Goal: Participate in discussion: Engage in conversation with other users on a specific topic

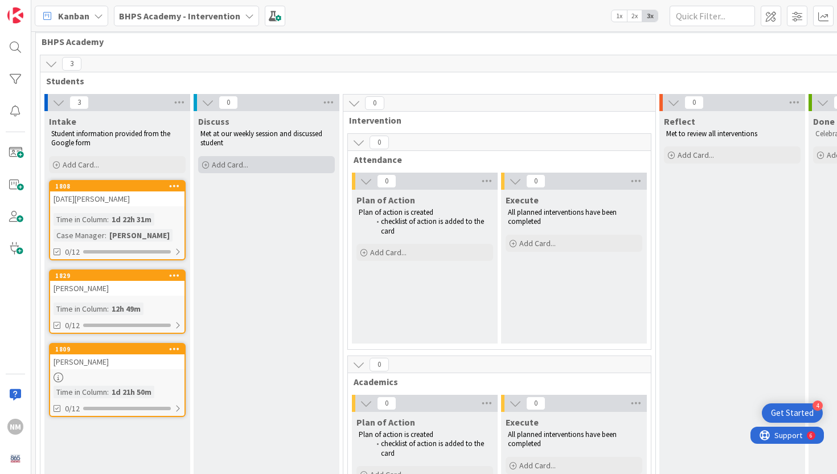
scroll to position [22, 0]
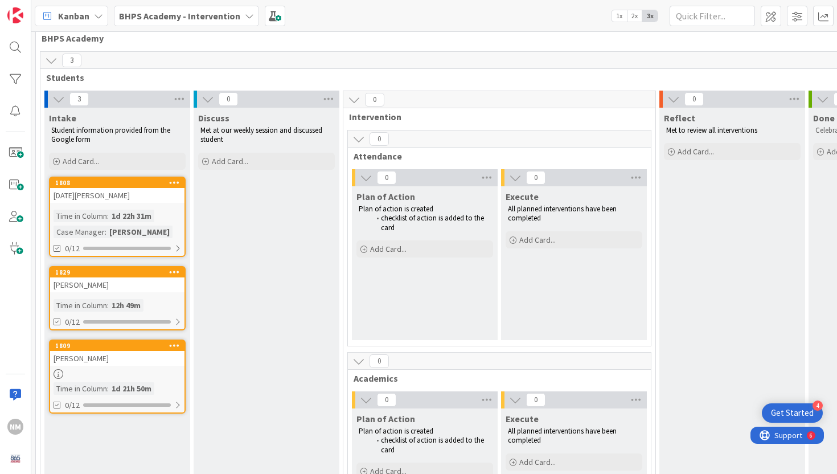
click at [176, 271] on icon at bounding box center [174, 271] width 11 height 8
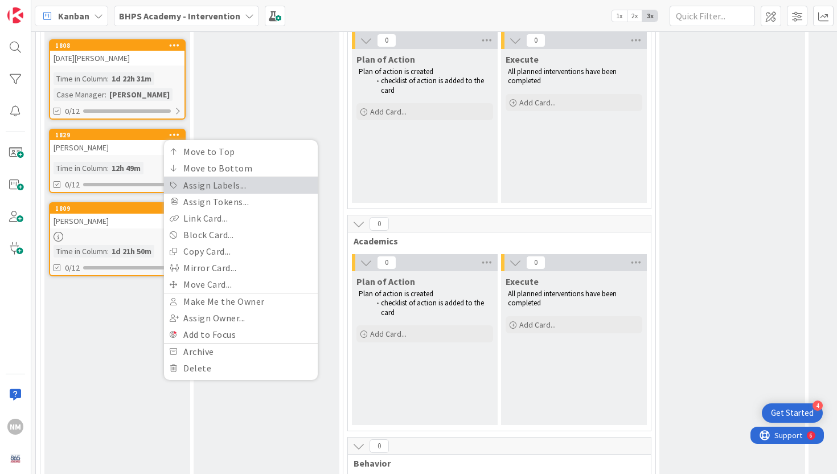
scroll to position [219, 0]
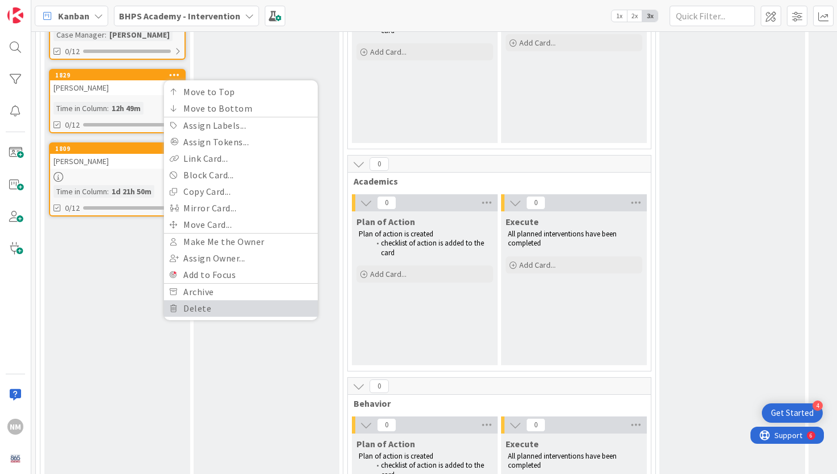
click at [196, 310] on link "Delete" at bounding box center [241, 308] width 154 height 17
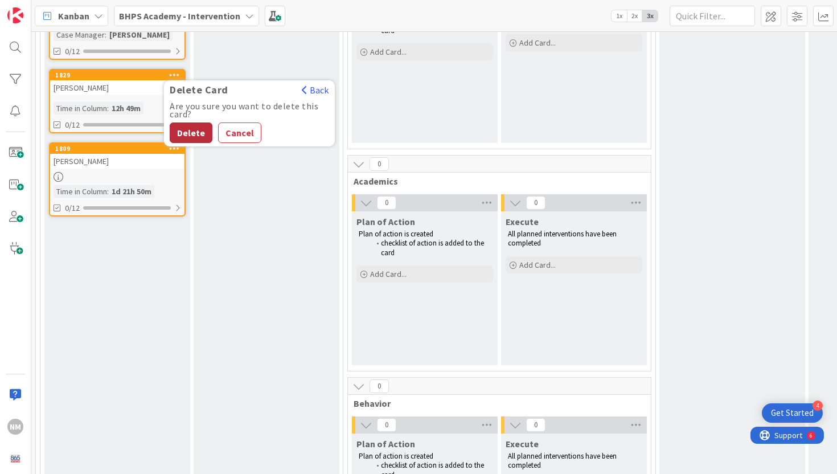
click at [187, 138] on button "Delete" at bounding box center [191, 132] width 43 height 20
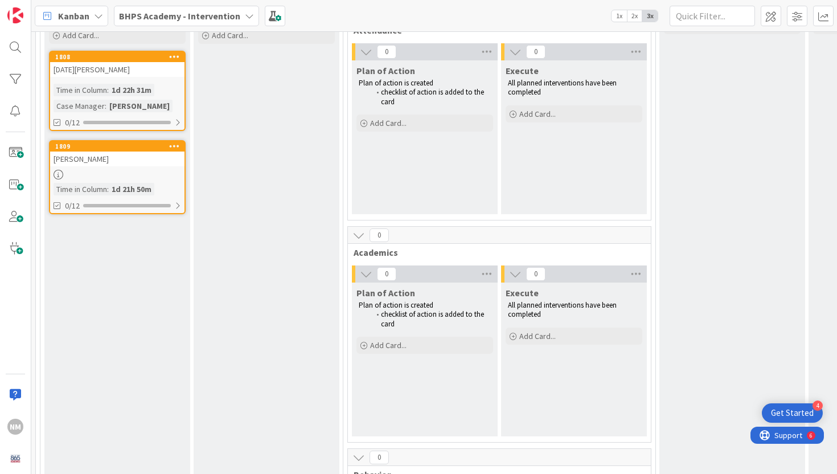
scroll to position [147, 0]
click at [100, 72] on div "[DATE][PERSON_NAME]" at bounding box center [117, 70] width 134 height 15
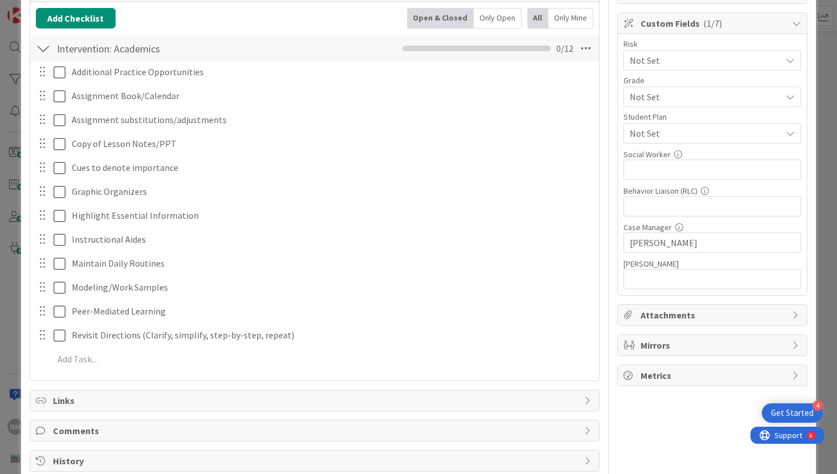
scroll to position [182, 0]
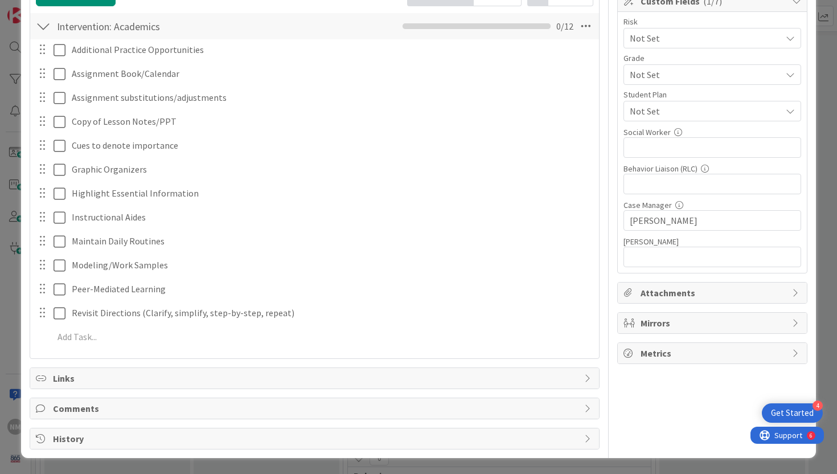
click at [84, 410] on span "Comments" at bounding box center [316, 408] width 526 height 14
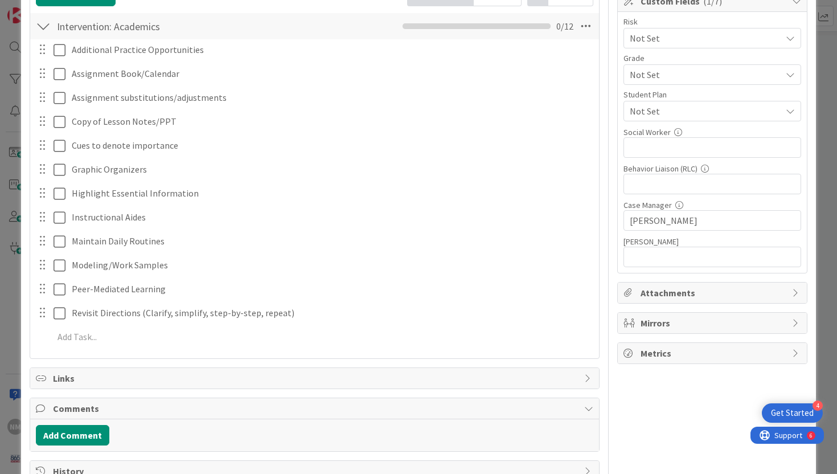
scroll to position [215, 0]
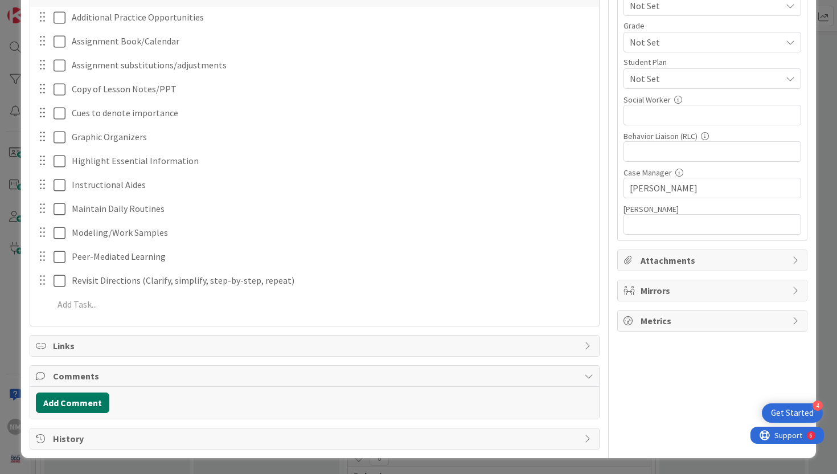
click at [84, 397] on button "Add Comment" at bounding box center [72, 402] width 73 height 20
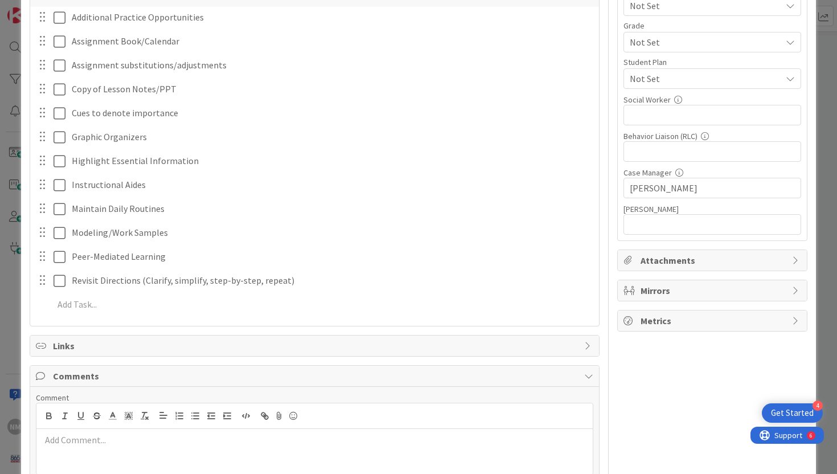
scroll to position [296, 0]
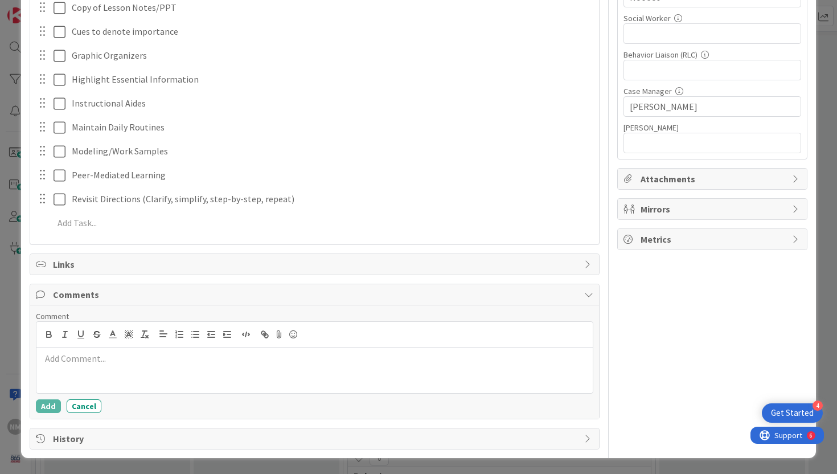
click at [152, 365] on div at bounding box center [314, 370] width 557 height 46
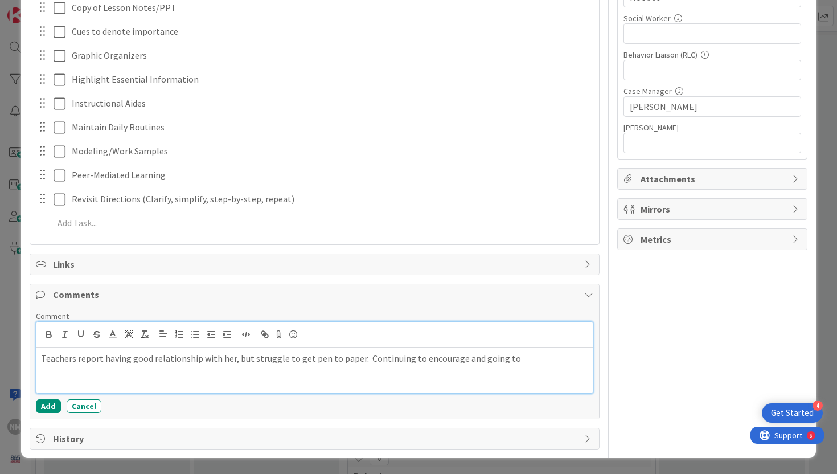
click at [518, 363] on p "Teachers report having good relationship with her, but struggle to get pen to p…" at bounding box center [314, 358] width 547 height 13
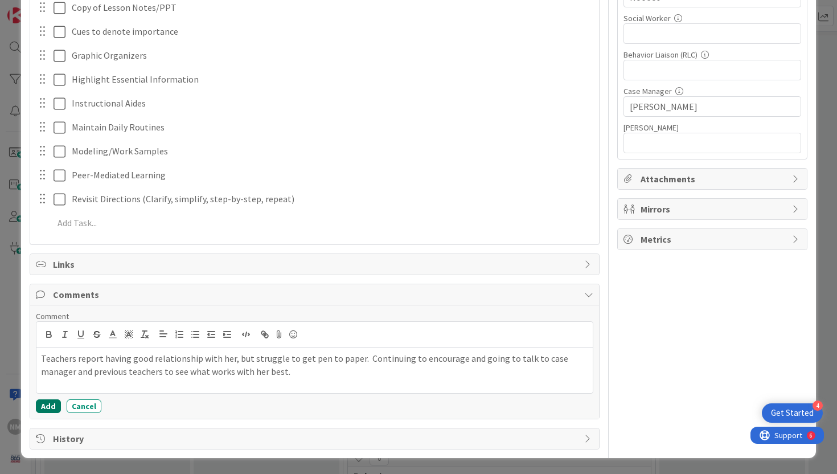
click at [45, 406] on button "Add" at bounding box center [48, 406] width 25 height 14
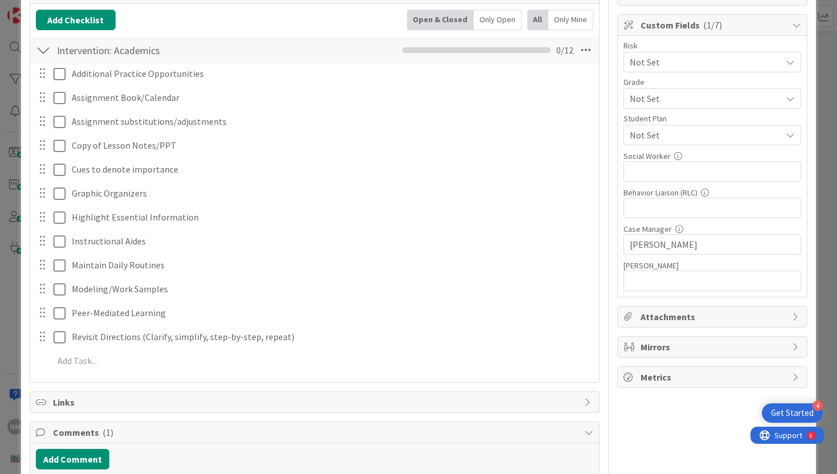
scroll to position [0, 0]
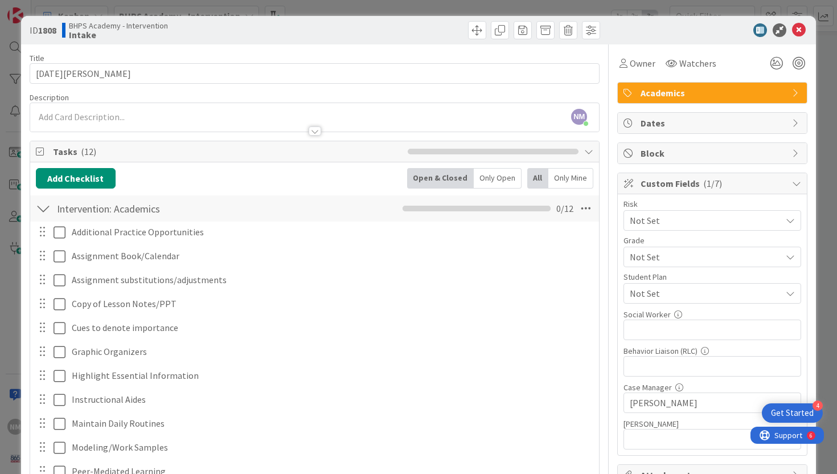
click at [792, 181] on icon at bounding box center [796, 183] width 9 height 9
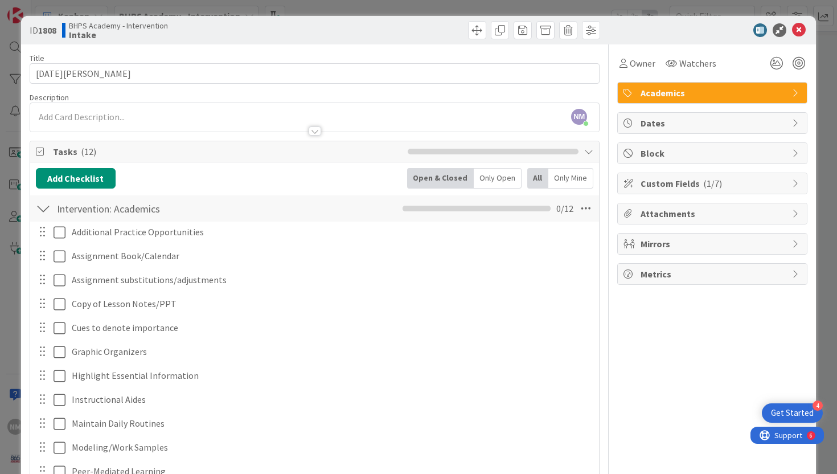
click at [792, 151] on icon at bounding box center [796, 153] width 9 height 9
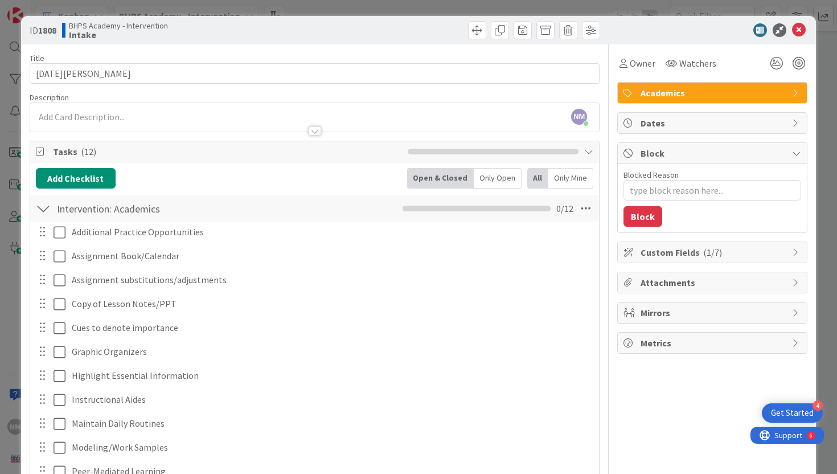
click at [793, 144] on div "Block" at bounding box center [711, 153] width 189 height 21
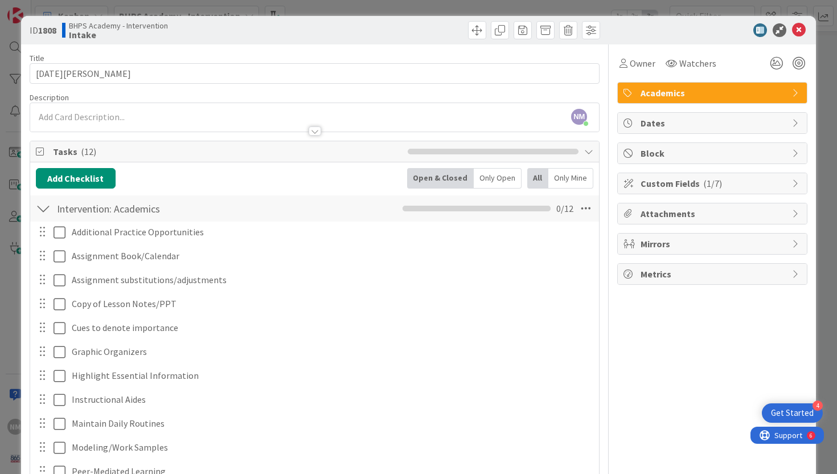
click at [793, 128] on div "Dates" at bounding box center [711, 123] width 189 height 20
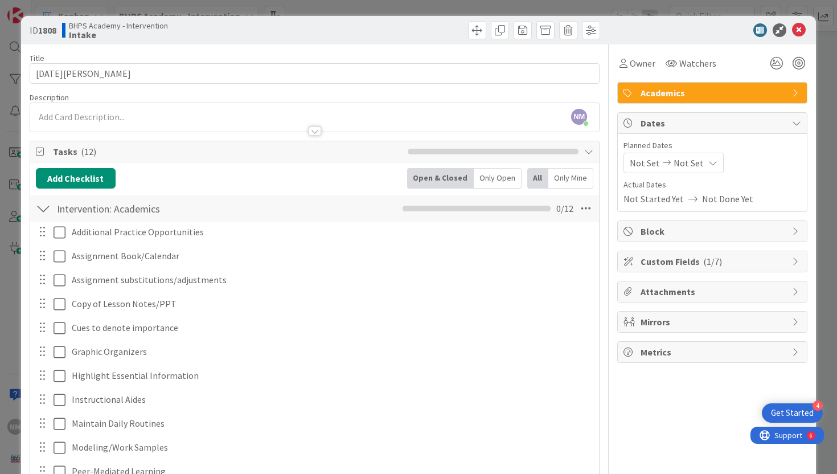
click at [794, 121] on icon at bounding box center [796, 122] width 9 height 9
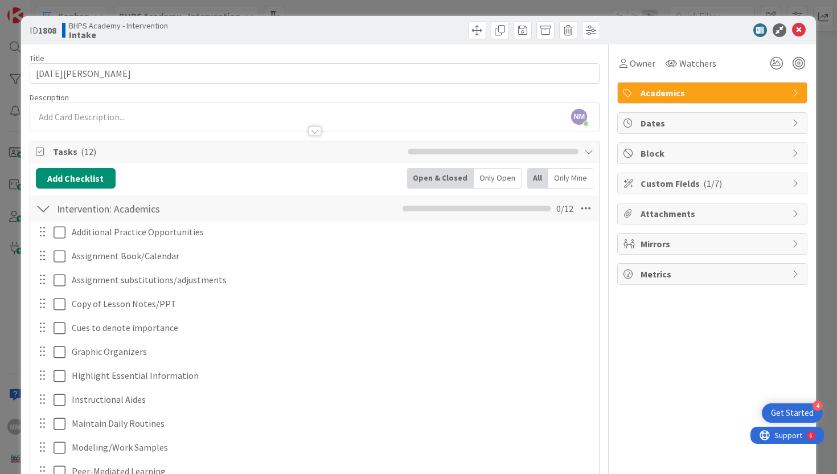
click at [792, 275] on icon at bounding box center [796, 273] width 9 height 9
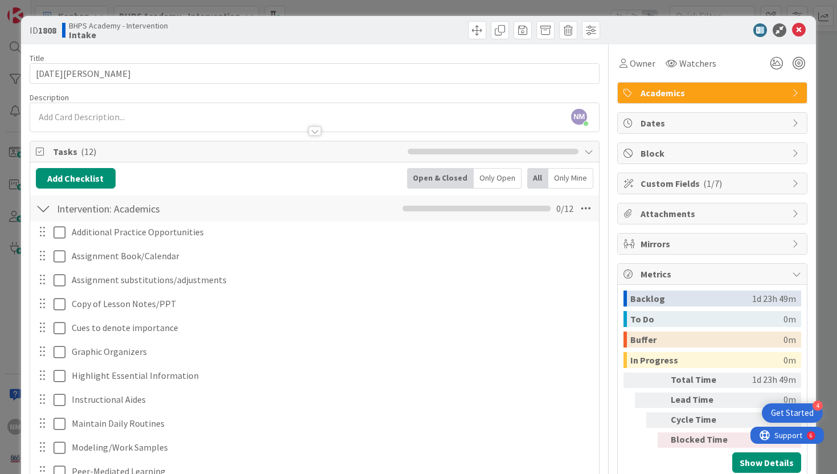
click at [792, 270] on icon at bounding box center [796, 273] width 9 height 9
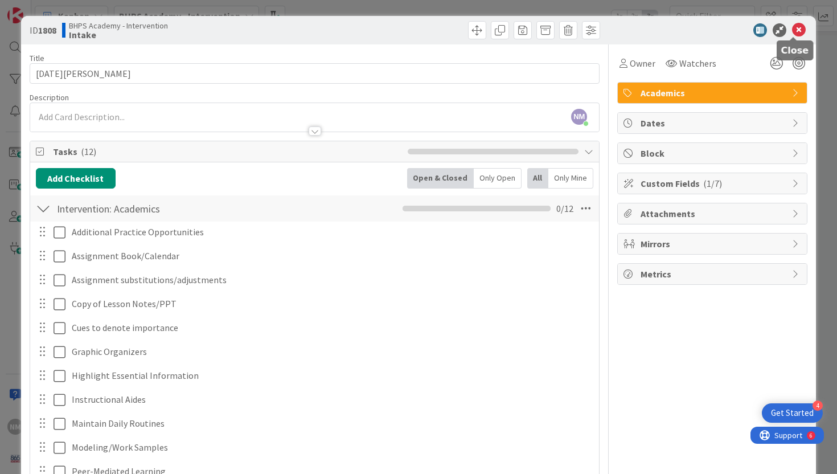
click at [795, 32] on icon at bounding box center [799, 30] width 14 height 14
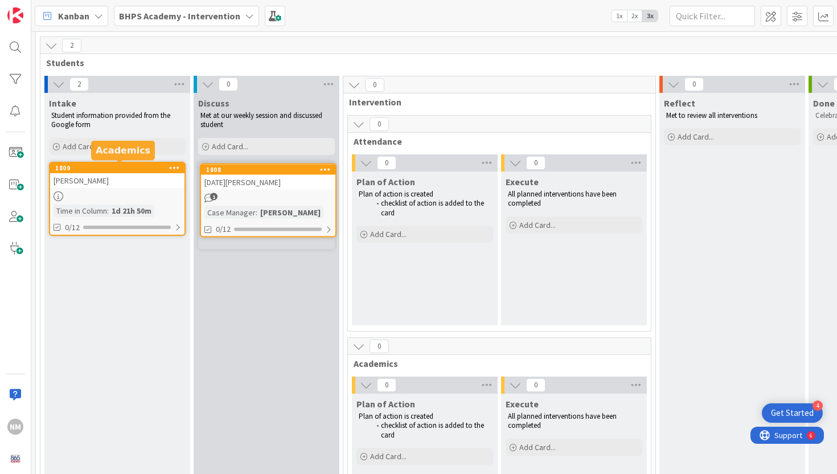
scroll to position [35, 0]
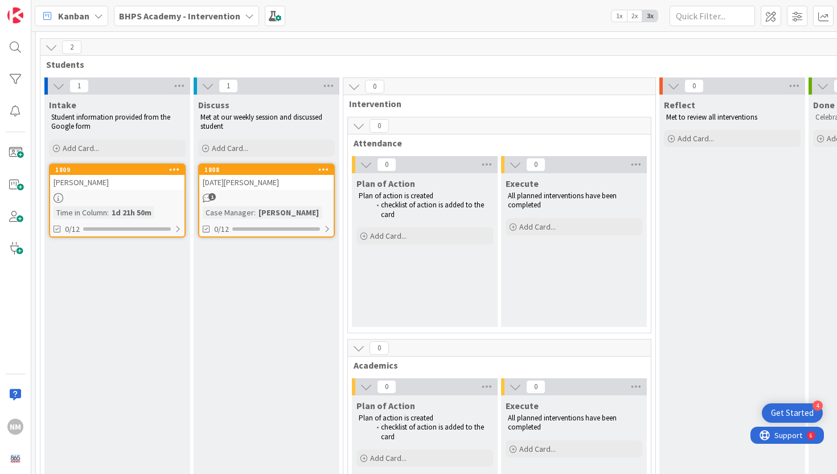
click at [113, 182] on div "[PERSON_NAME]" at bounding box center [117, 182] width 134 height 15
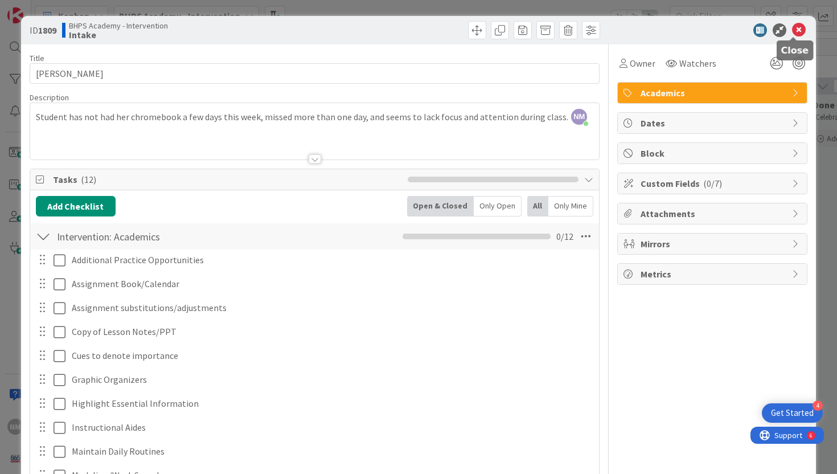
click at [795, 33] on icon at bounding box center [799, 30] width 14 height 14
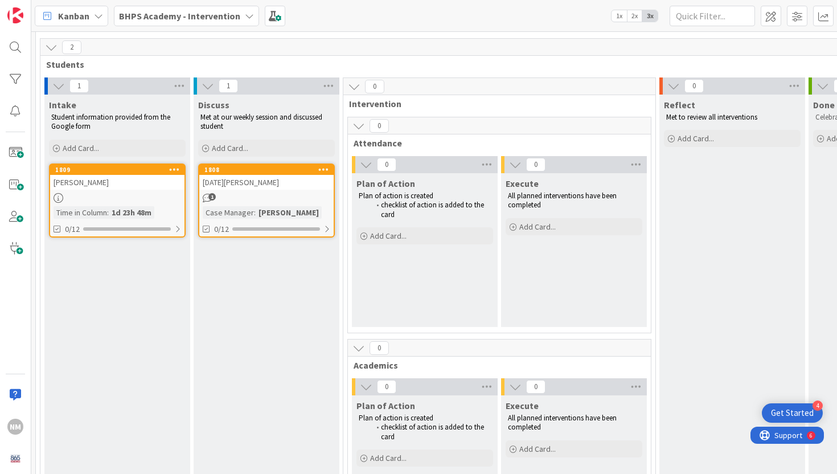
click at [254, 188] on div "[DATE][PERSON_NAME]" at bounding box center [266, 182] width 134 height 15
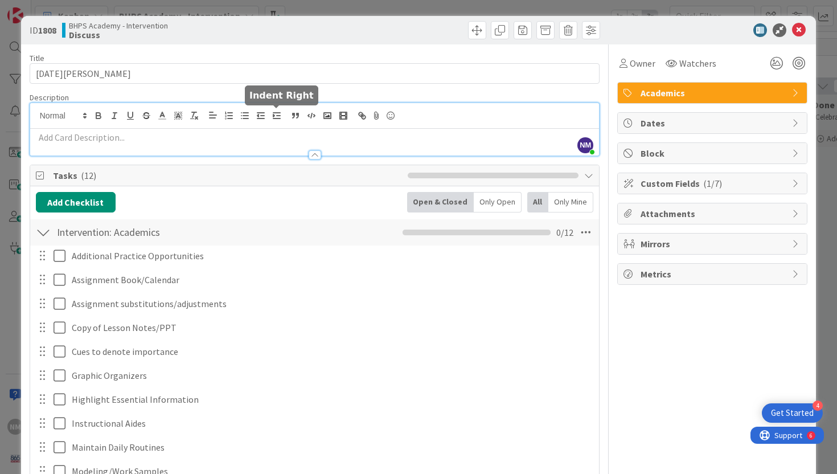
click at [270, 113] on div "NM [PERSON_NAME] just joined" at bounding box center [314, 129] width 569 height 52
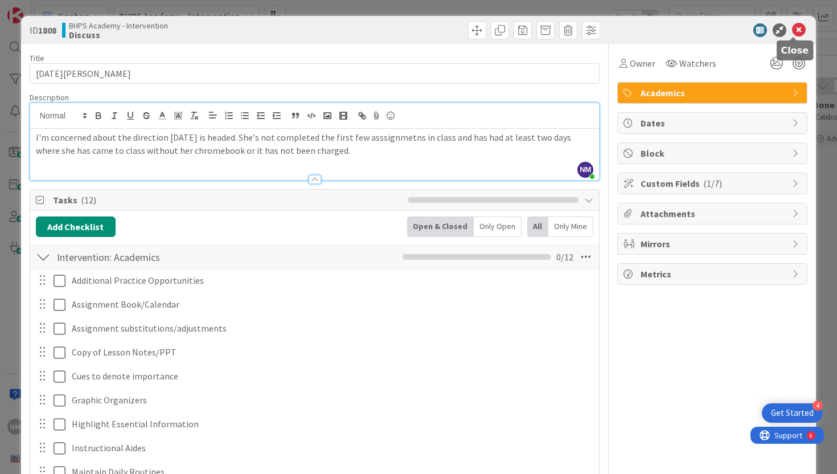
click at [797, 30] on icon at bounding box center [799, 30] width 14 height 14
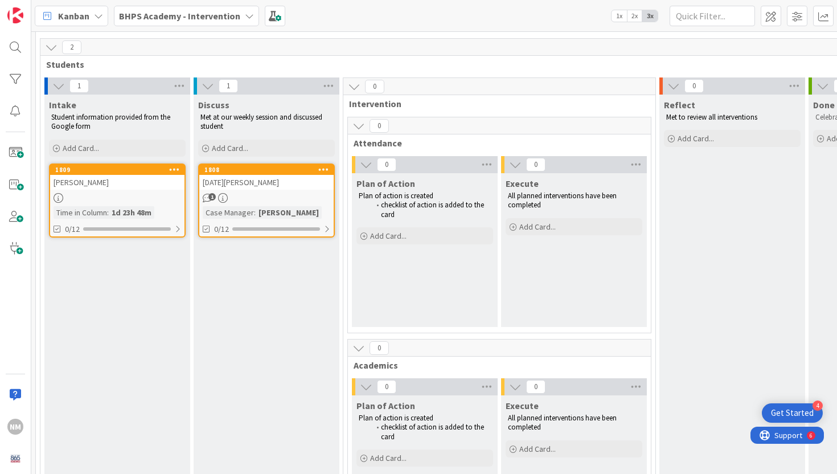
click at [295, 190] on link "[DATE] Farmer 1 Case Manager : [PERSON_NAME] 0/12" at bounding box center [266, 200] width 137 height 74
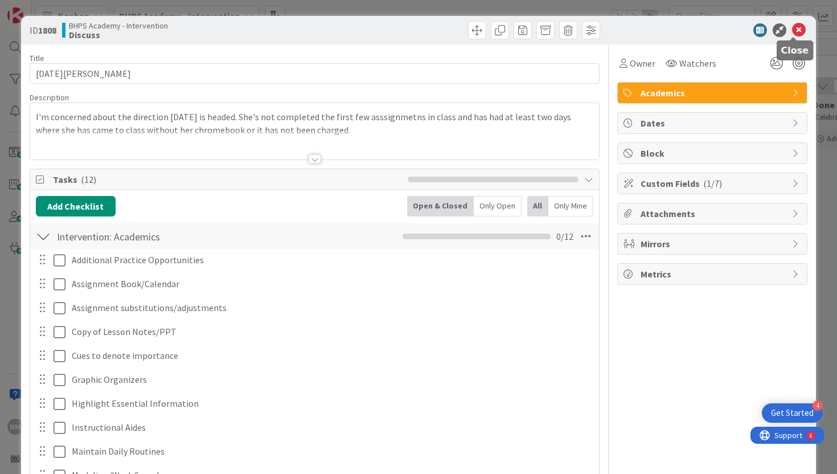
click at [797, 30] on icon at bounding box center [799, 30] width 14 height 14
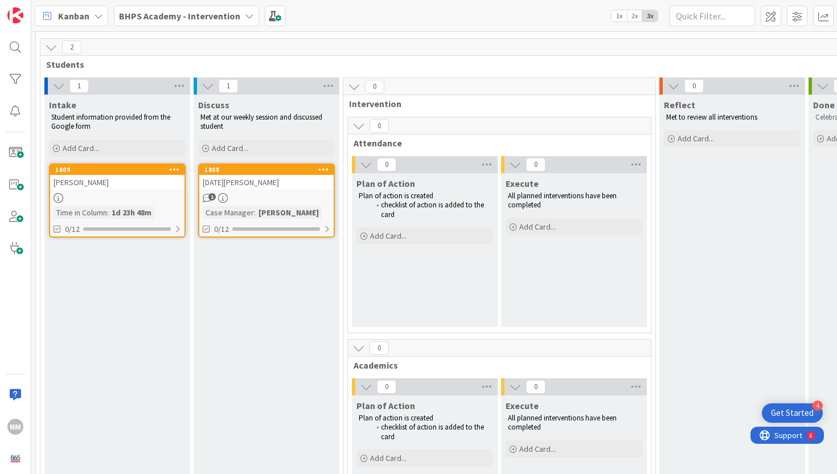
click at [99, 186] on div "[PERSON_NAME]" at bounding box center [117, 182] width 134 height 15
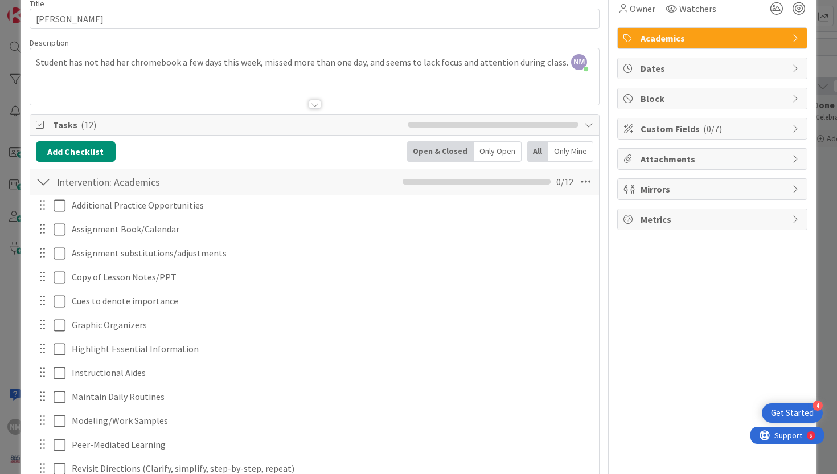
scroll to position [242, 0]
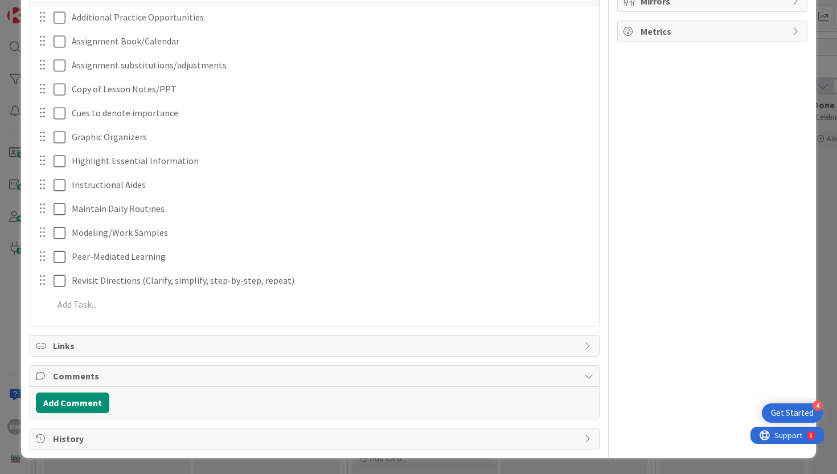
click at [108, 377] on span "Comments" at bounding box center [316, 376] width 526 height 14
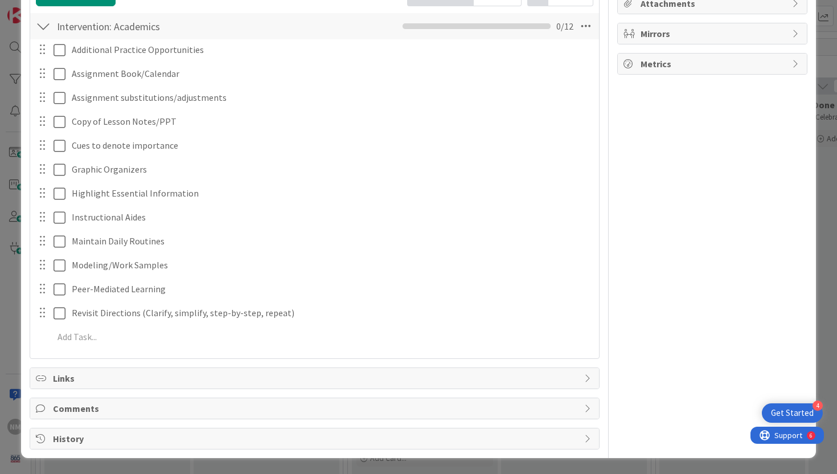
click at [86, 407] on span "Comments" at bounding box center [316, 408] width 526 height 14
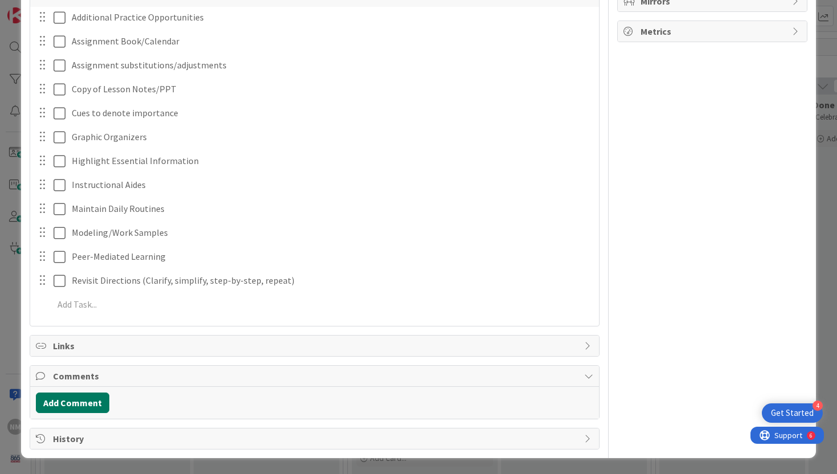
click at [81, 405] on button "Add Comment" at bounding box center [72, 402] width 73 height 20
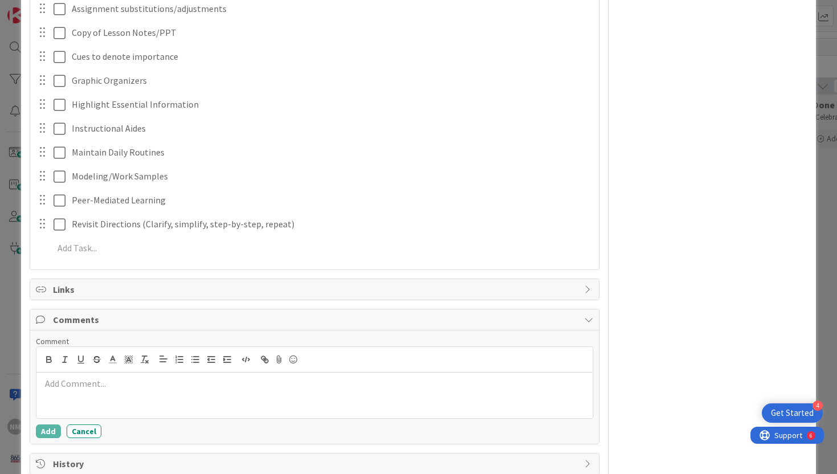
scroll to position [324, 0]
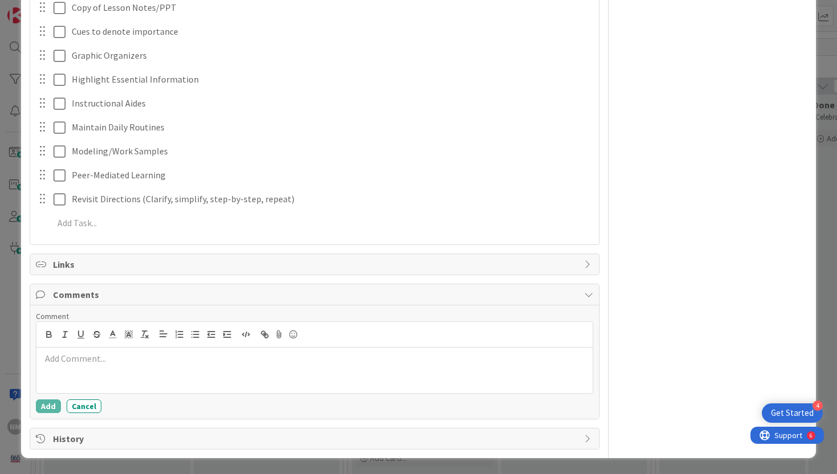
click at [116, 364] on p at bounding box center [314, 358] width 547 height 13
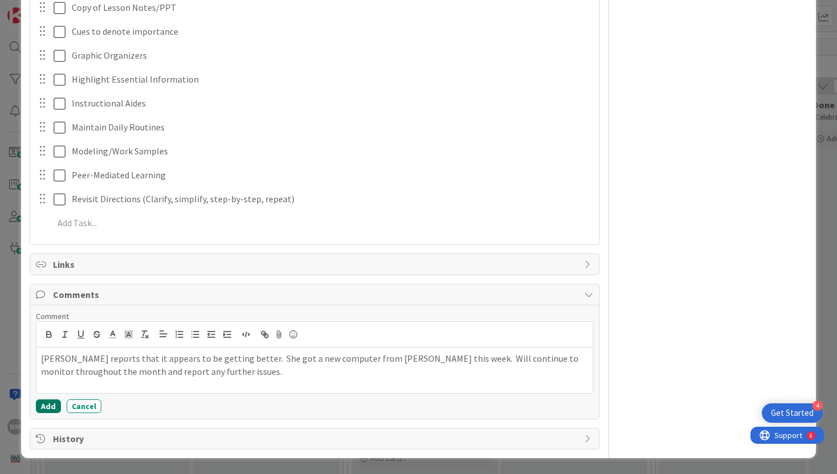
click at [50, 407] on button "Add" at bounding box center [48, 406] width 25 height 14
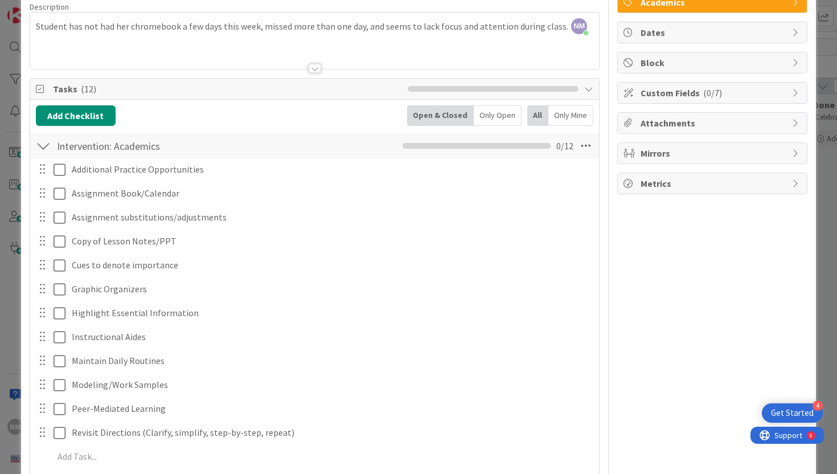
scroll to position [0, 0]
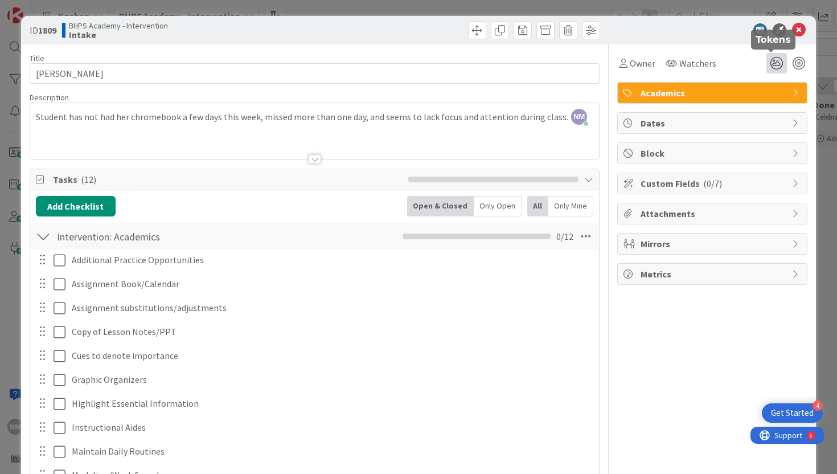
click at [772, 63] on icon at bounding box center [776, 63] width 20 height 20
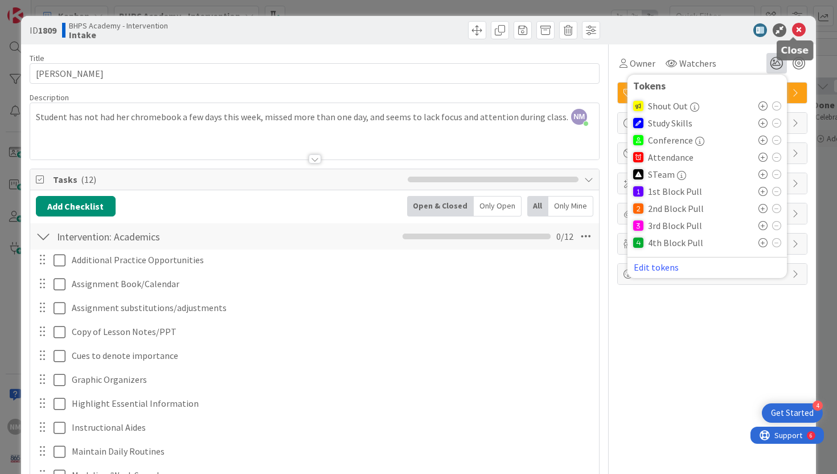
click at [795, 33] on icon at bounding box center [799, 30] width 14 height 14
